Goal: Transaction & Acquisition: Purchase product/service

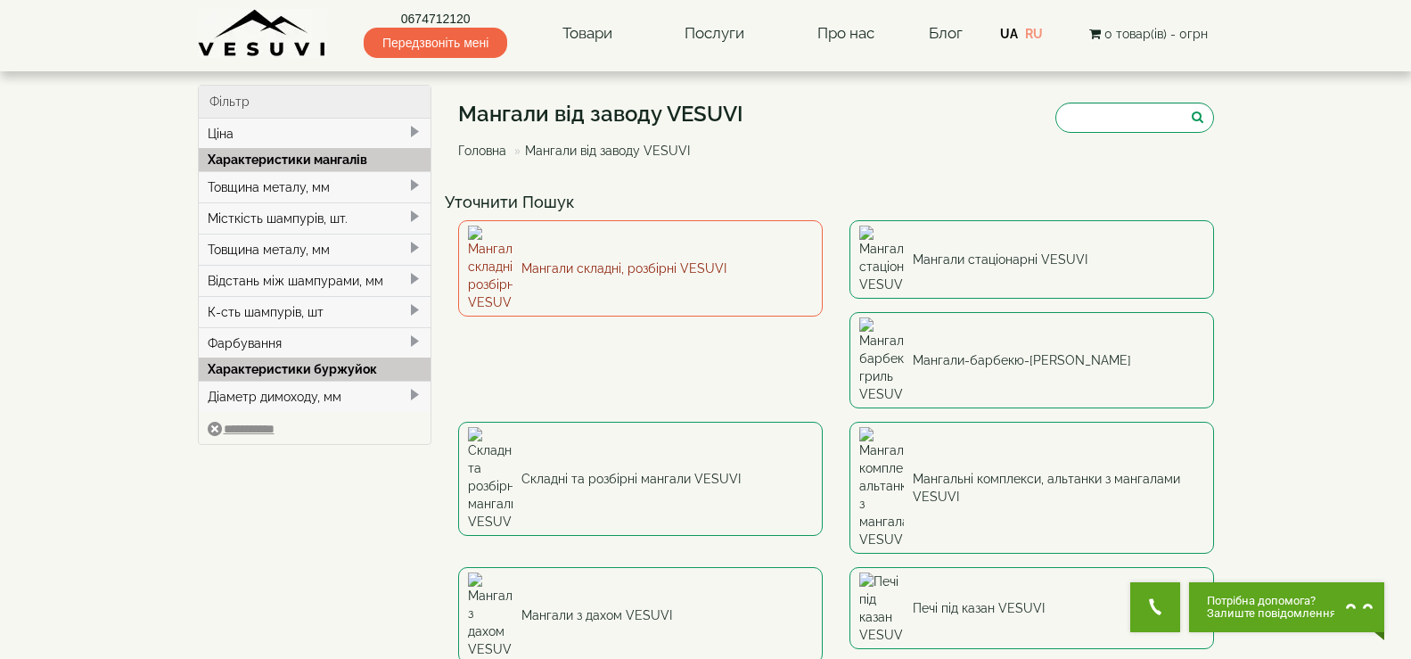
click at [671, 248] on link "Мангали складні, розбірні VESUVI" at bounding box center [640, 268] width 365 height 96
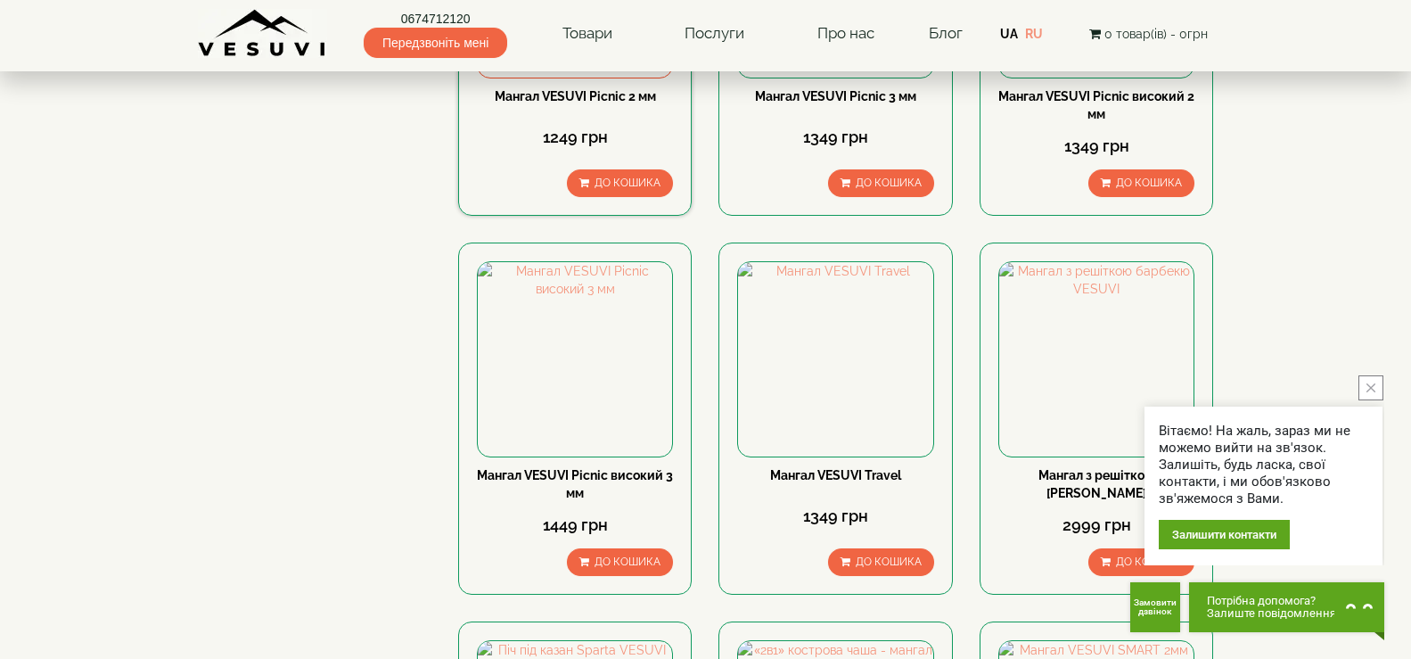
scroll to position [624, 0]
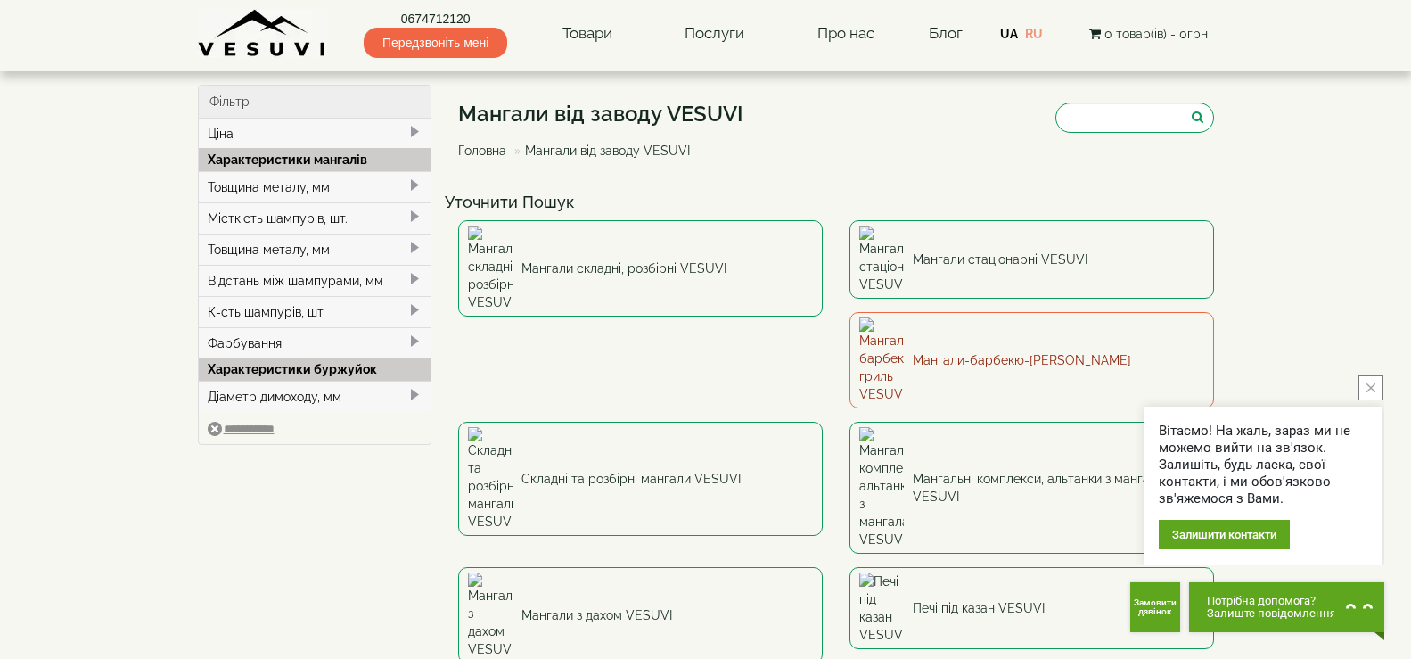
drag, startPoint x: 262, startPoint y: 1, endPoint x: 778, endPoint y: 319, distance: 606.5
click at [850, 319] on link "Мангали-барбекю-[PERSON_NAME]" at bounding box center [1032, 360] width 365 height 96
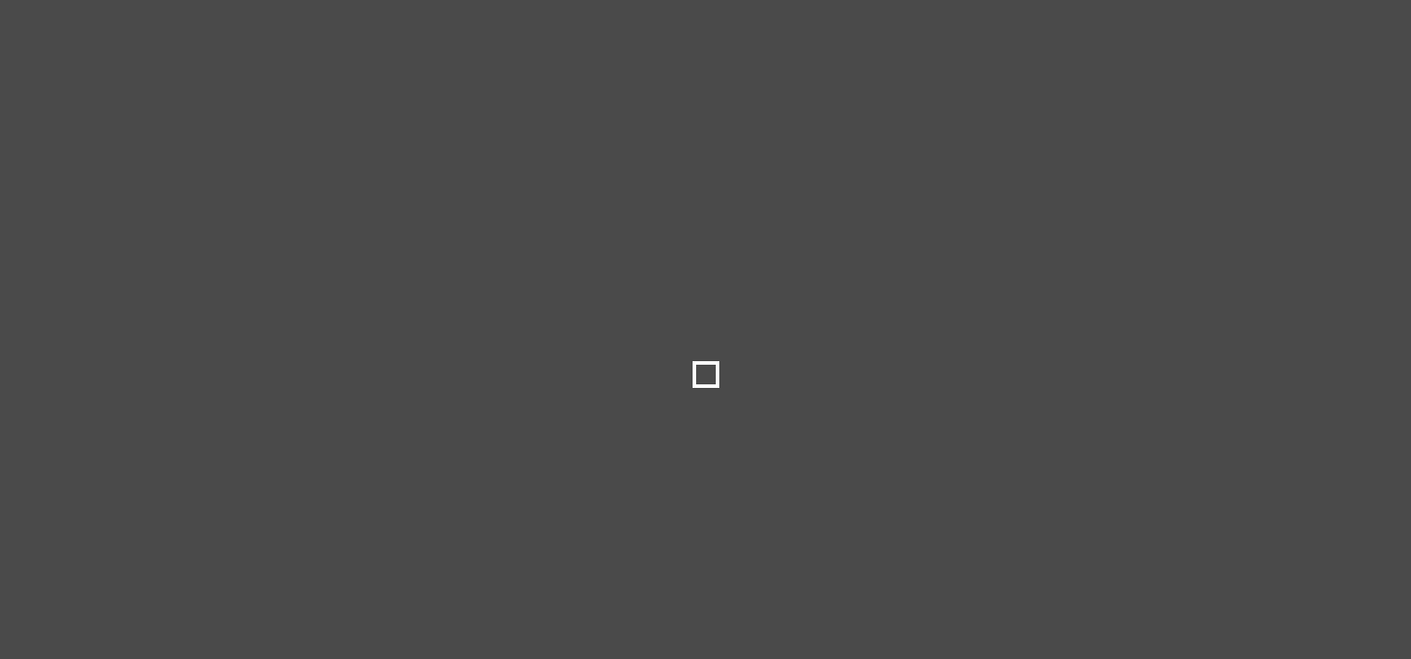
select select
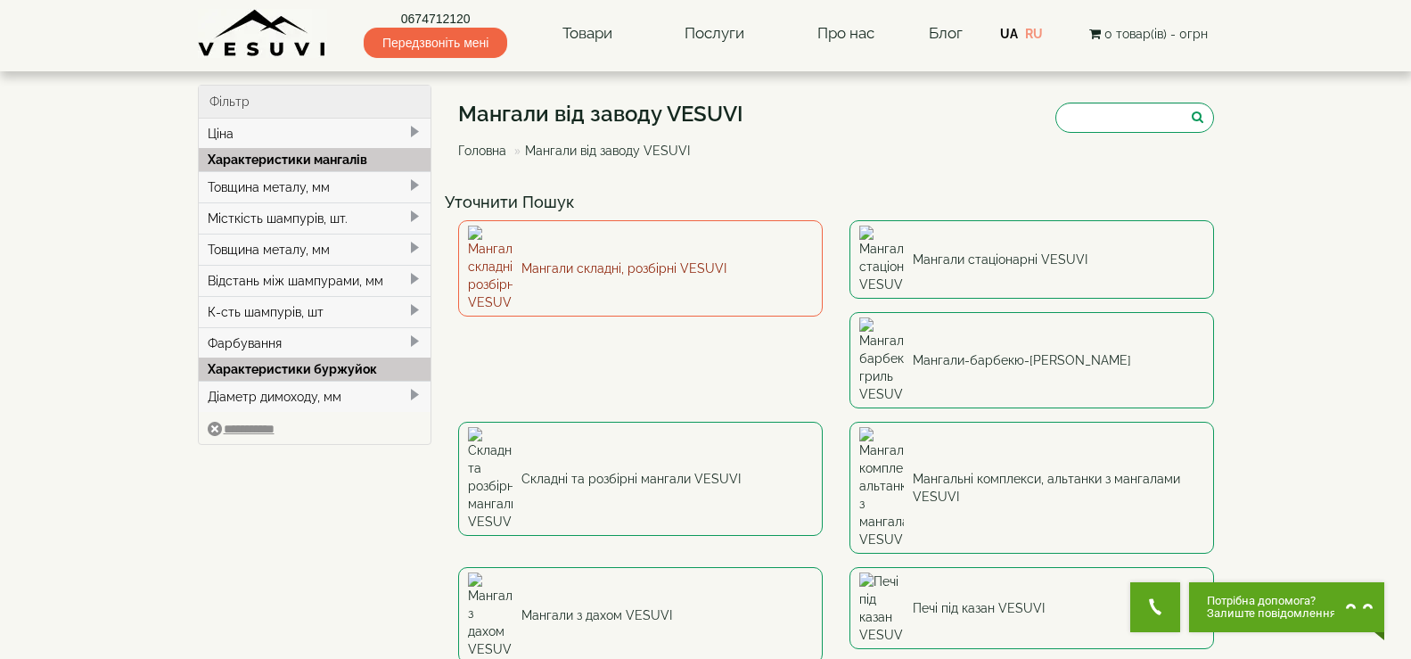
click at [608, 254] on link "Мангали складні, розбірні VESUVI" at bounding box center [640, 268] width 365 height 96
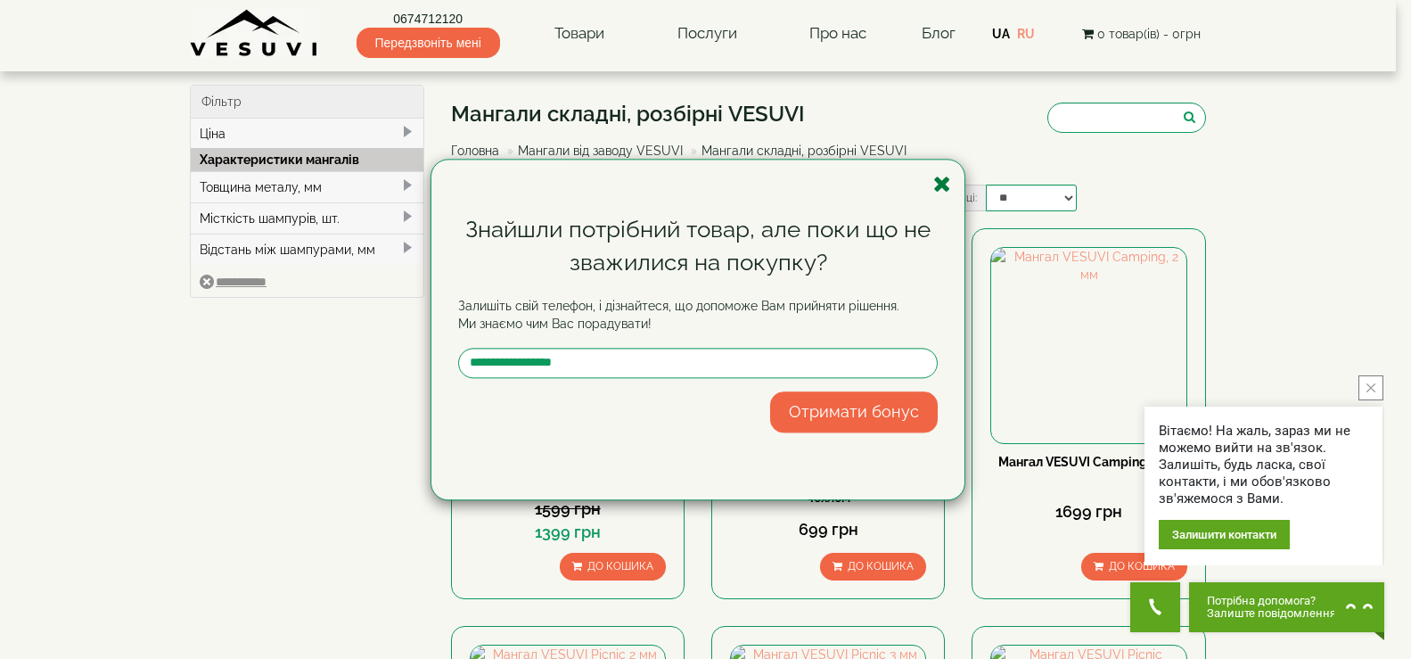
click at [944, 185] on icon "button" at bounding box center [943, 184] width 18 height 22
